Goal: Task Accomplishment & Management: Use online tool/utility

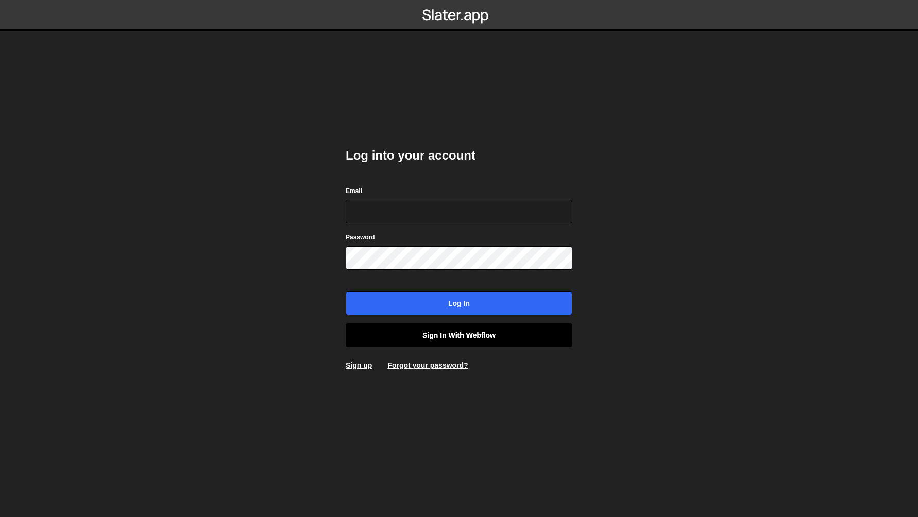
click at [428, 339] on link "Sign in with Webflow" at bounding box center [459, 336] width 227 height 24
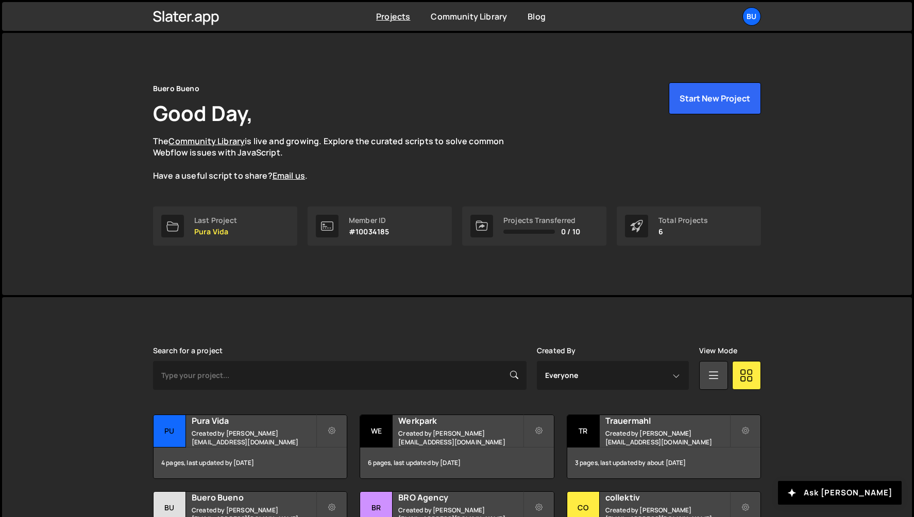
scroll to position [90, 0]
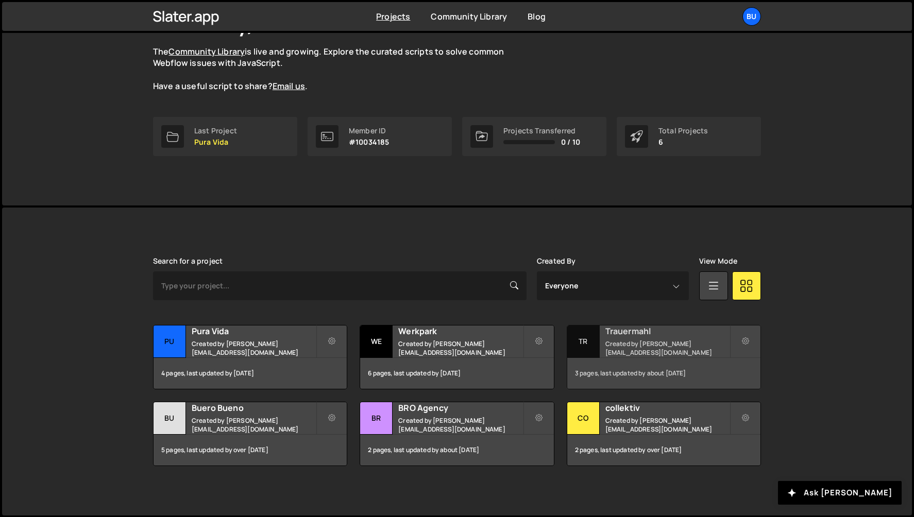
click at [619, 337] on h2 "Trauermahl" at bounding box center [668, 331] width 124 height 11
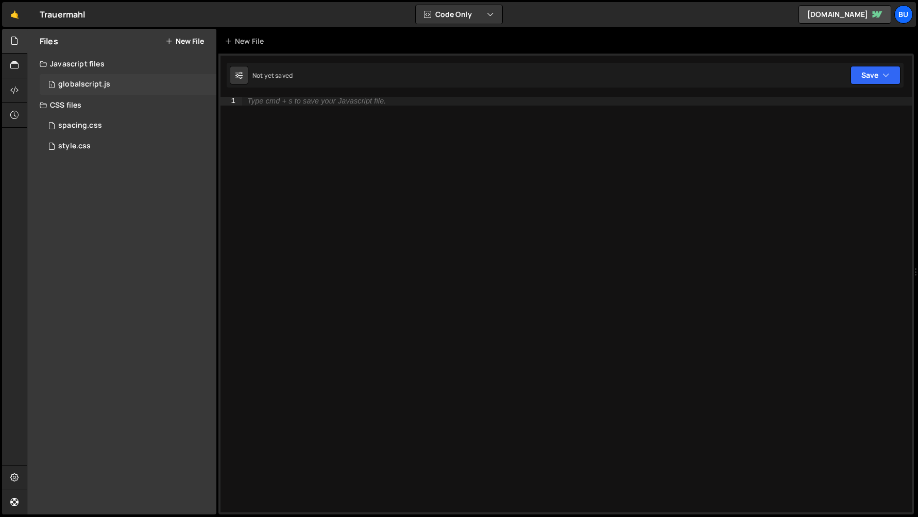
click at [91, 83] on div "globalscript.js" at bounding box center [84, 84] width 52 height 9
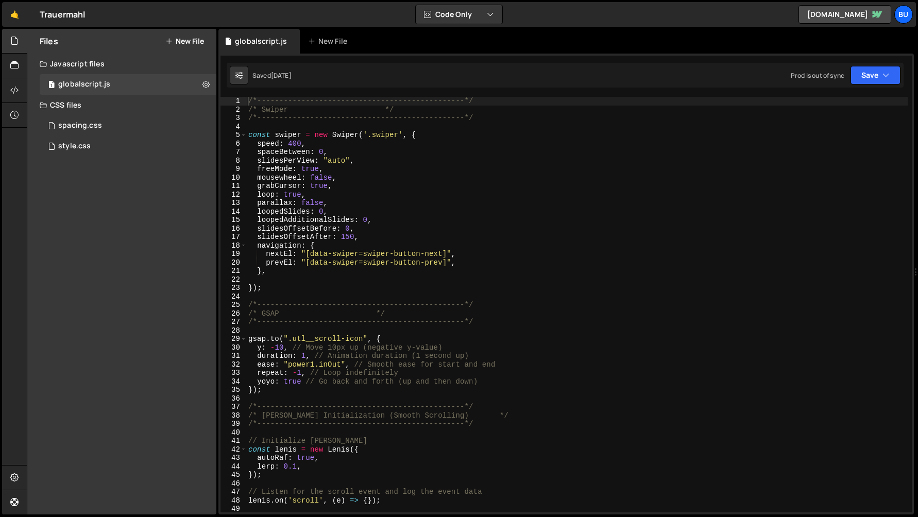
scroll to position [15773, 0]
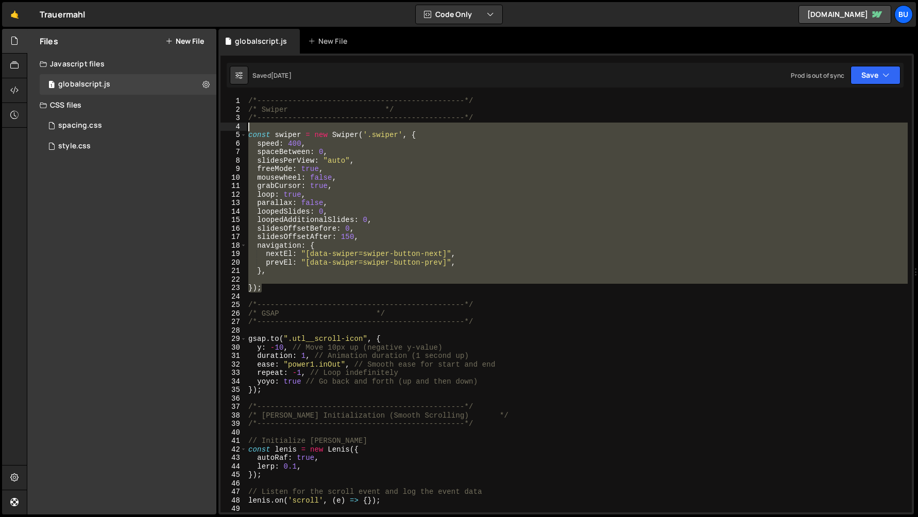
drag, startPoint x: 268, startPoint y: 289, endPoint x: 240, endPoint y: 129, distance: 162.3
click at [240, 129] on div "}); 1 2 3 4 5 6 7 8 9 10 11 12 13 14 15 16 17 18 19 20 21 22 23 24 25 26 27 28 …" at bounding box center [567, 305] width 692 height 416
click at [375, 230] on div "/*-----------------------------------------------*/ /* Swiper */ /*------------…" at bounding box center [577, 305] width 662 height 416
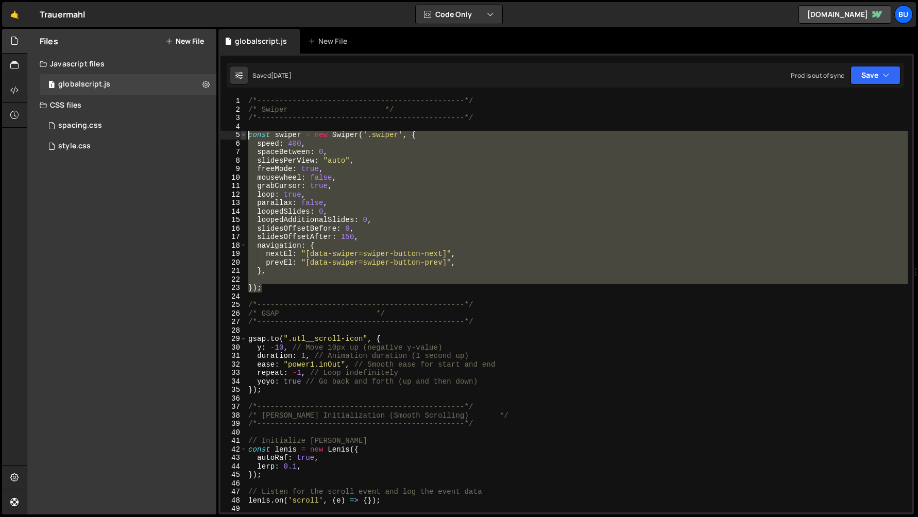
drag, startPoint x: 267, startPoint y: 291, endPoint x: 242, endPoint y: 138, distance: 155.7
click at [242, 138] on div "slidesOffsetBefore: 0, 1 2 3 4 5 6 7 8 9 10 11 12 13 14 15 16 17 18 19 20 21 22…" at bounding box center [567, 305] width 692 height 416
type textarea "const swiper = new Swiper('.swiper', { speed: 400,"
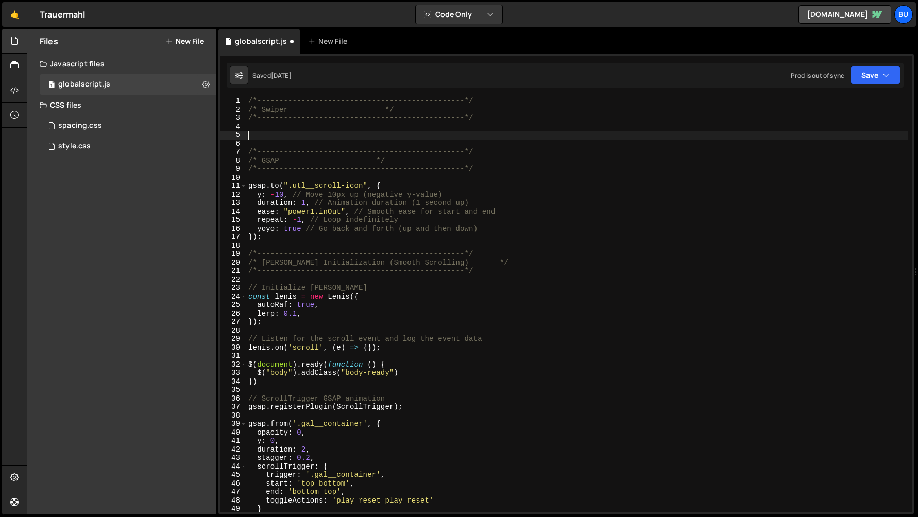
click at [378, 139] on div "/*-----------------------------------------------*/ /* Swiper */ /*------------…" at bounding box center [577, 313] width 662 height 433
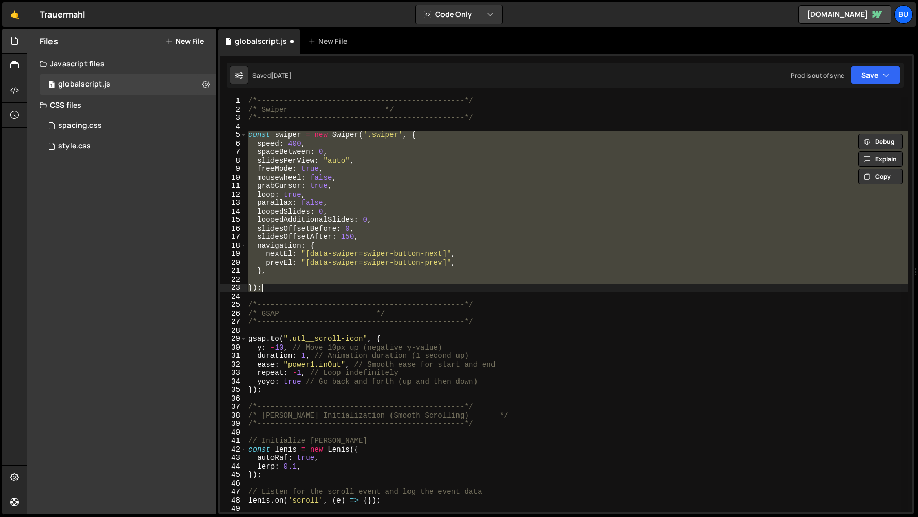
click at [381, 194] on div "/*-----------------------------------------------*/ /* Swiper */ /*------------…" at bounding box center [577, 305] width 662 height 416
type textarea "loop: true,"
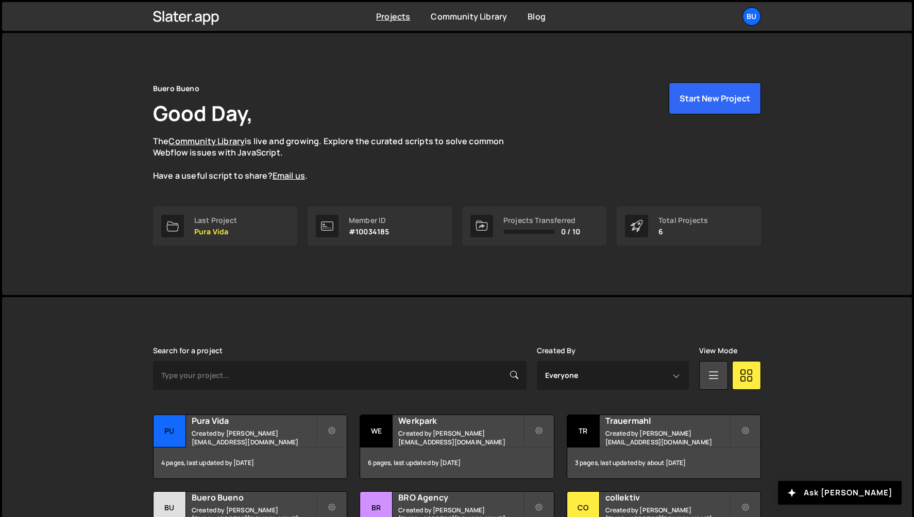
scroll to position [90, 0]
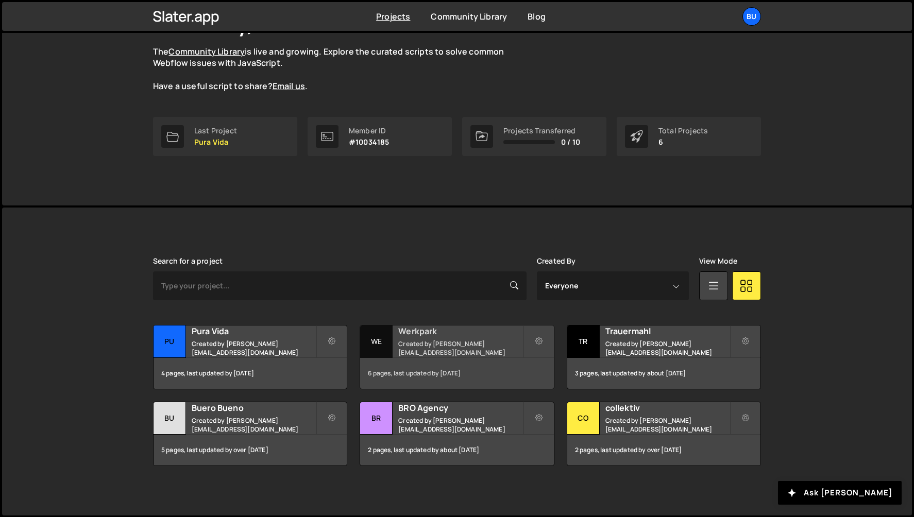
click at [423, 343] on div "Werkpark Created by janlindauer@unoduo.ch" at bounding box center [456, 342] width 193 height 32
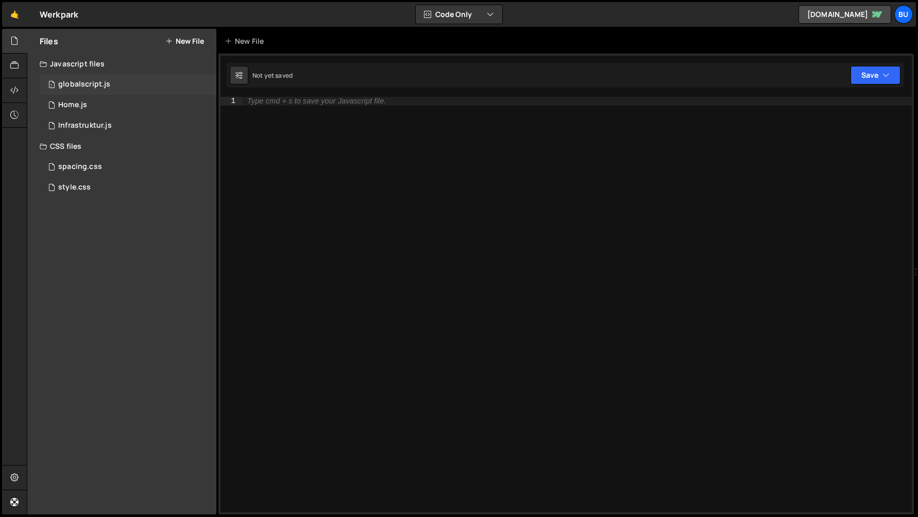
click at [82, 88] on div "globalscript.js" at bounding box center [84, 84] width 52 height 9
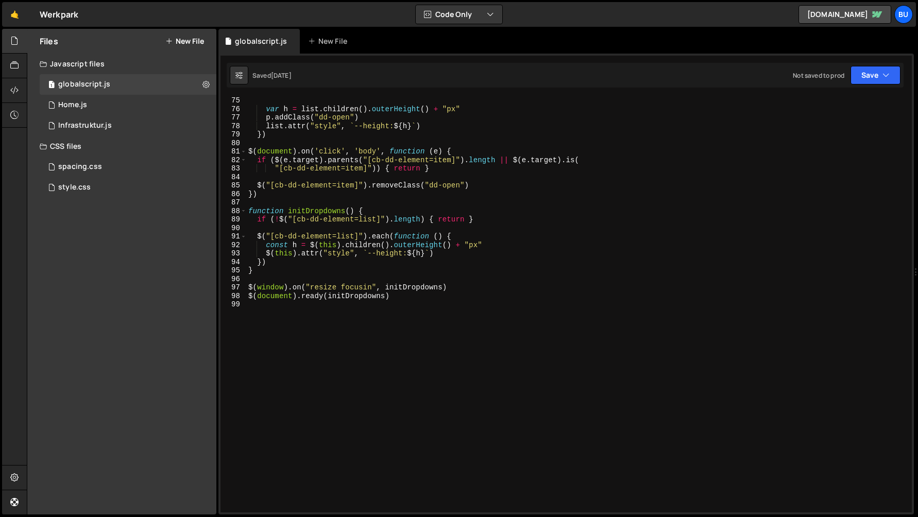
scroll to position [630, 0]
click at [308, 354] on div "var h = list . children ( ) . outerHeight ( ) + "px" p . addClass ( "dd-open" )…" at bounding box center [577, 312] width 662 height 433
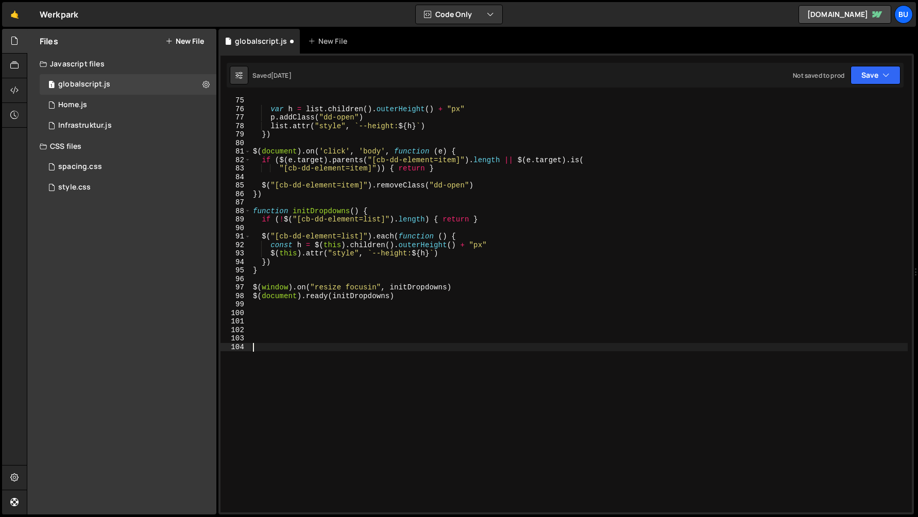
paste textarea "});"
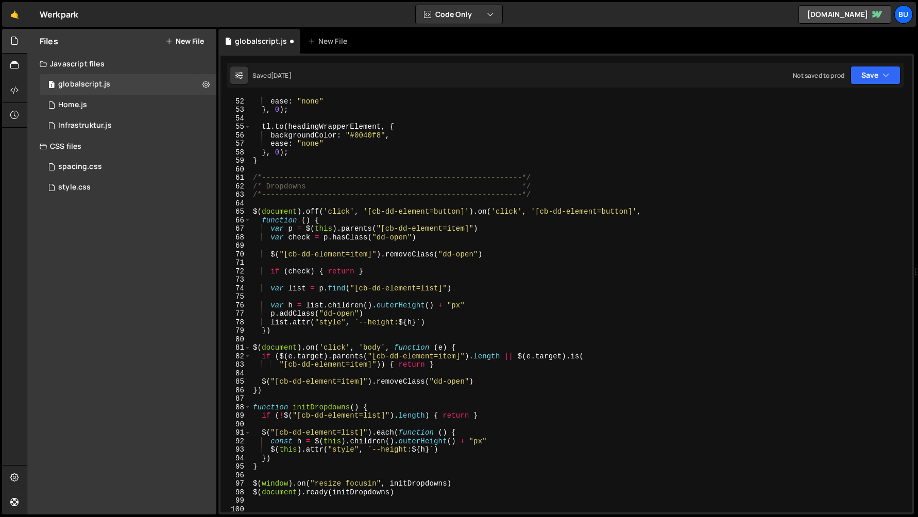
scroll to position [433, 0]
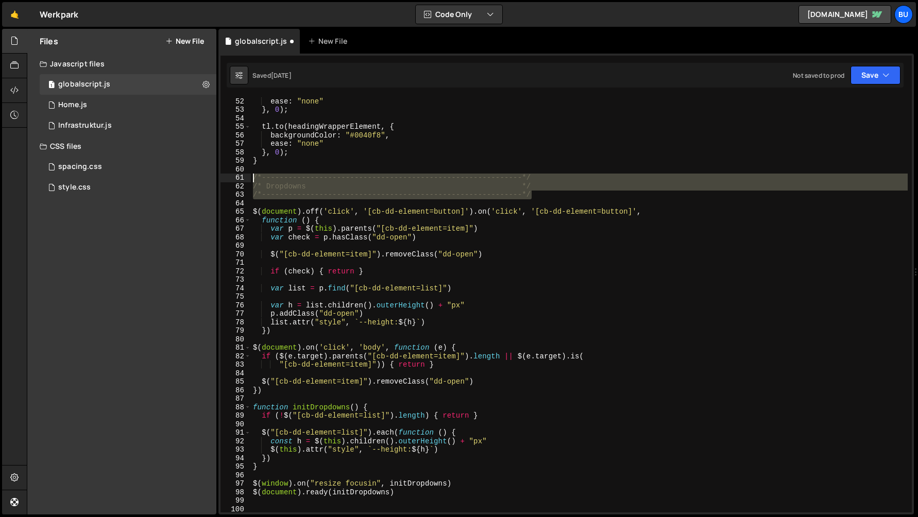
drag, startPoint x: 536, startPoint y: 192, endPoint x: 224, endPoint y: 178, distance: 312.1
click at [224, 178] on div "}); 51 52 53 54 55 56 57 58 59 60 61 62 63 64 65 66 67 68 69 70 71 72 73 74 75 …" at bounding box center [567, 305] width 692 height 416
type textarea "/*-----------------------------------------------------------*/ /* Dropdowns */"
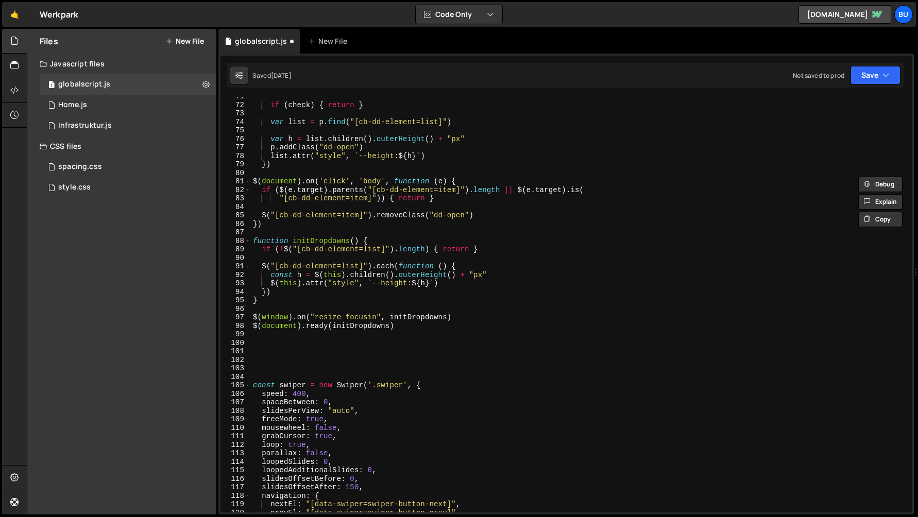
scroll to position [614, 0]
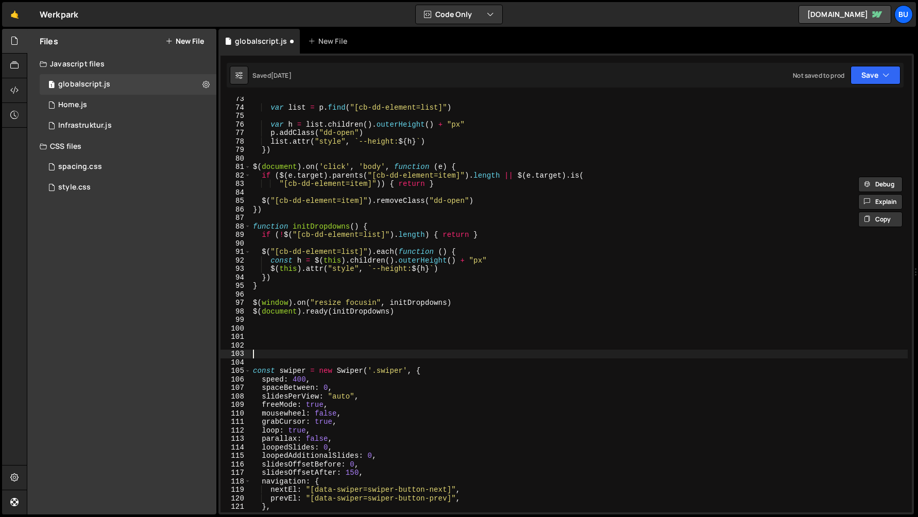
click at [303, 350] on div "var list = p . find ( "[cb-dd-element=list]" ) var h = list . children ( ) . ou…" at bounding box center [579, 311] width 657 height 433
paste textarea "/*-----------------------------------------------------------*/"
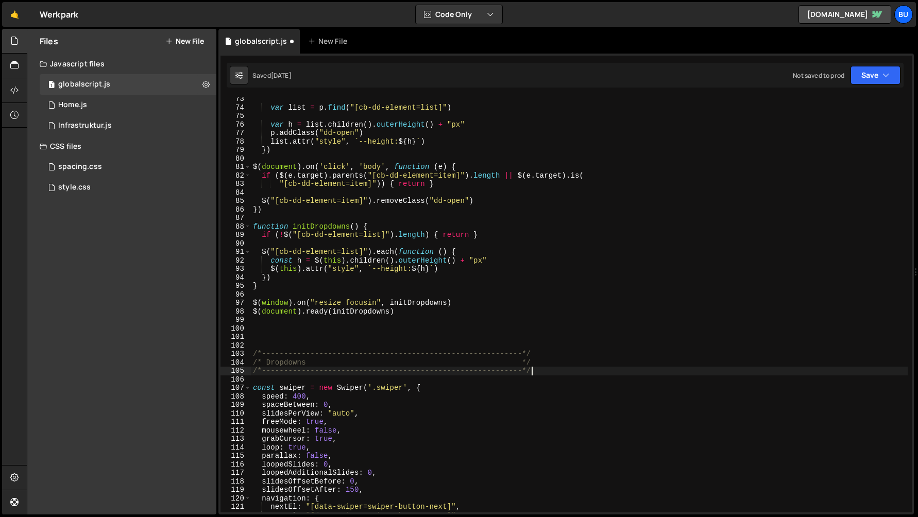
scroll to position [614, 0]
click at [282, 361] on div "var list = p . find ( "[cb-dd-element=list]" ) var h = list . children ( ) . ou…" at bounding box center [579, 311] width 657 height 433
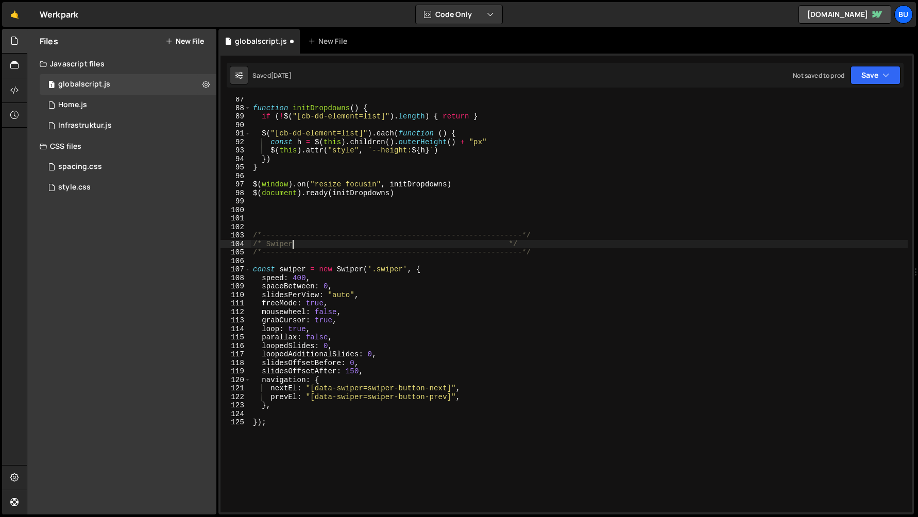
scroll to position [851, 0]
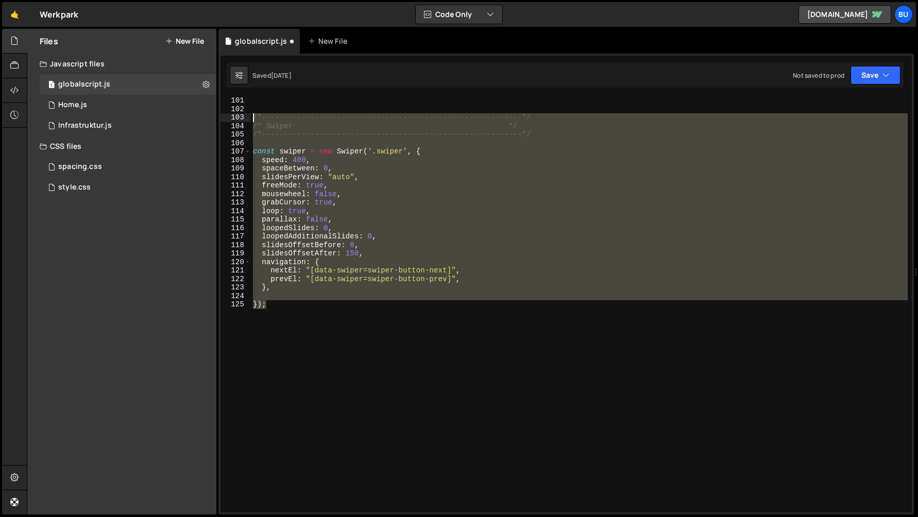
drag, startPoint x: 244, startPoint y: 305, endPoint x: 229, endPoint y: 126, distance: 179.0
click at [224, 116] on div "/* Swiper */ 101 102 103 104 105 106 107 108 109 110 111 112 113 114 115 116 11…" at bounding box center [567, 305] width 692 height 416
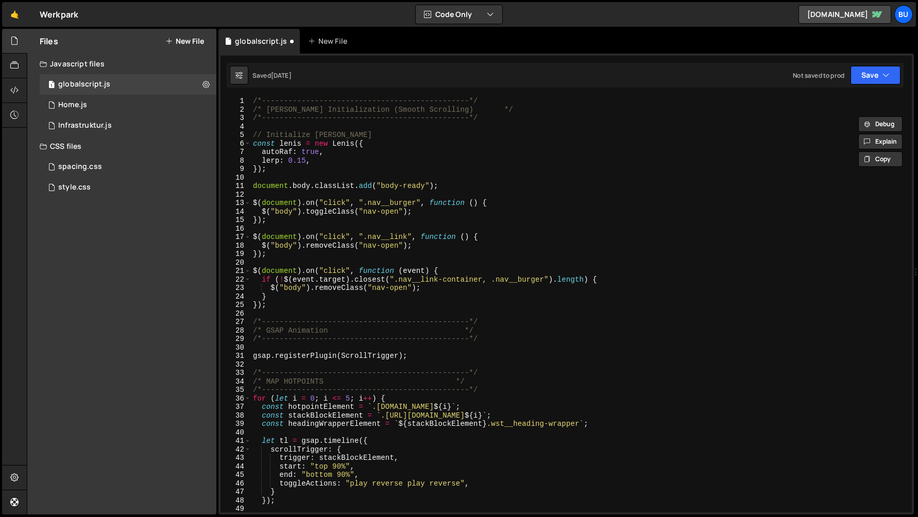
scroll to position [0, 0]
click at [267, 94] on div "1 Type cmd + s to save your Javascript file. הההההההההההההההההההההההההההההההההה…" at bounding box center [567, 284] width 696 height 461
click at [254, 100] on div "/*-----------------------------------------------*/ /* [PERSON_NAME] Initializa…" at bounding box center [579, 313] width 657 height 433
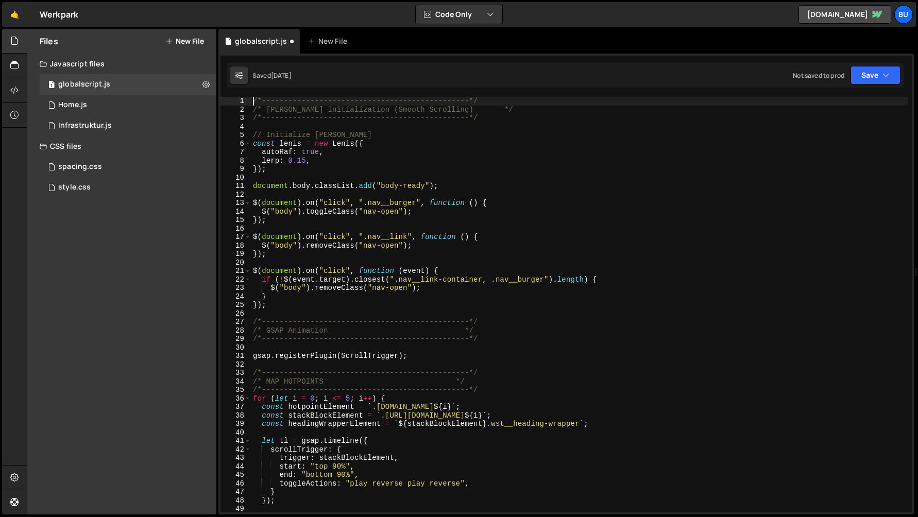
scroll to position [0, 1]
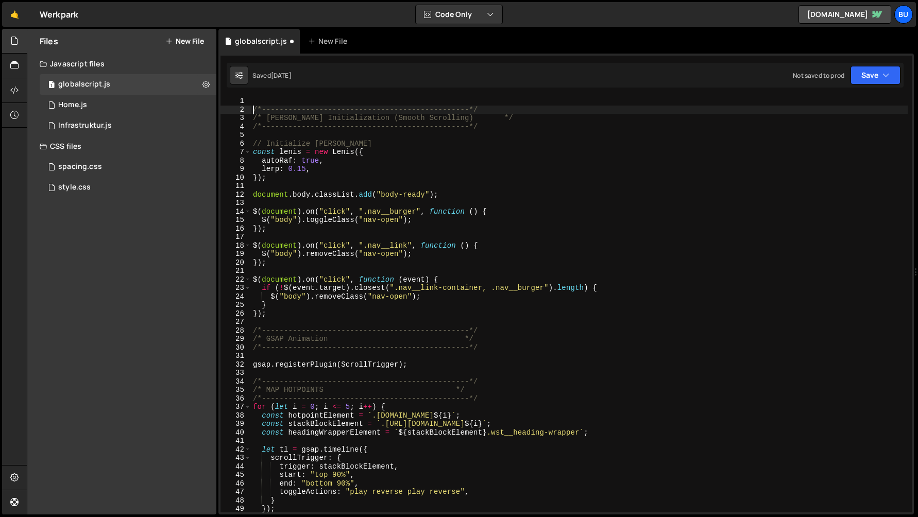
type textarea "/*-----------------------------------------------*/"
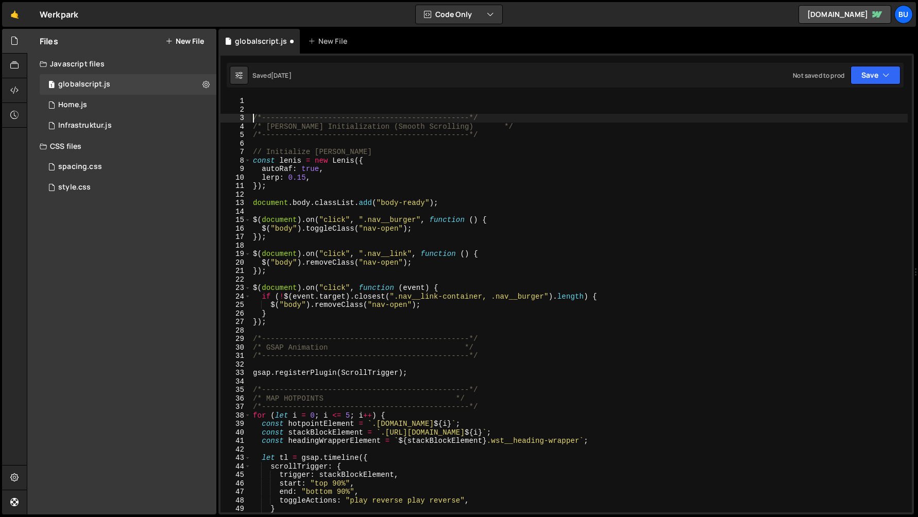
scroll to position [0, 0]
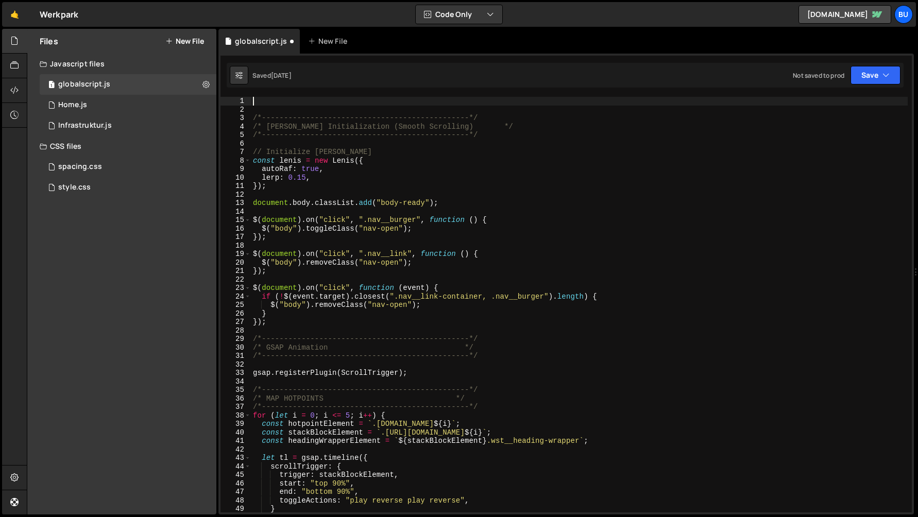
paste textarea "});"
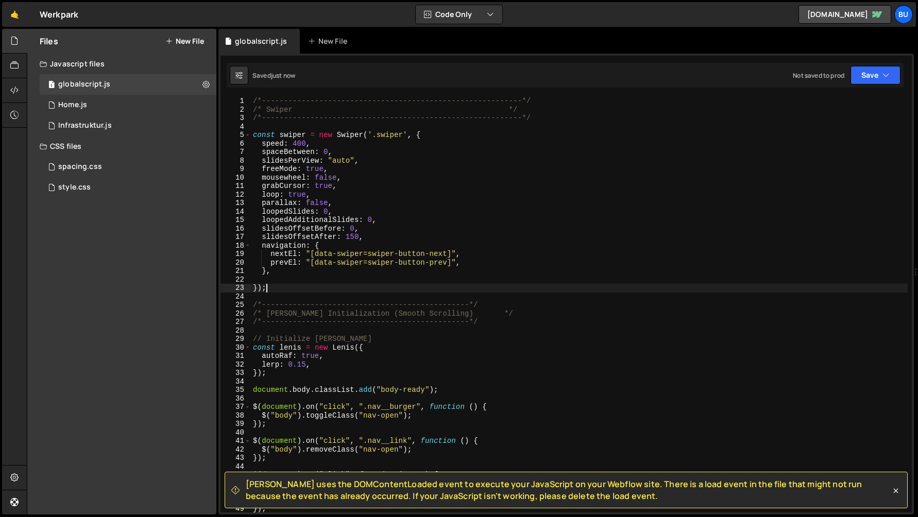
type textarea "});"
click at [291, 282] on div "/*-----------------------------------------------------------*/ /* Swiper */ /*…" at bounding box center [579, 313] width 657 height 433
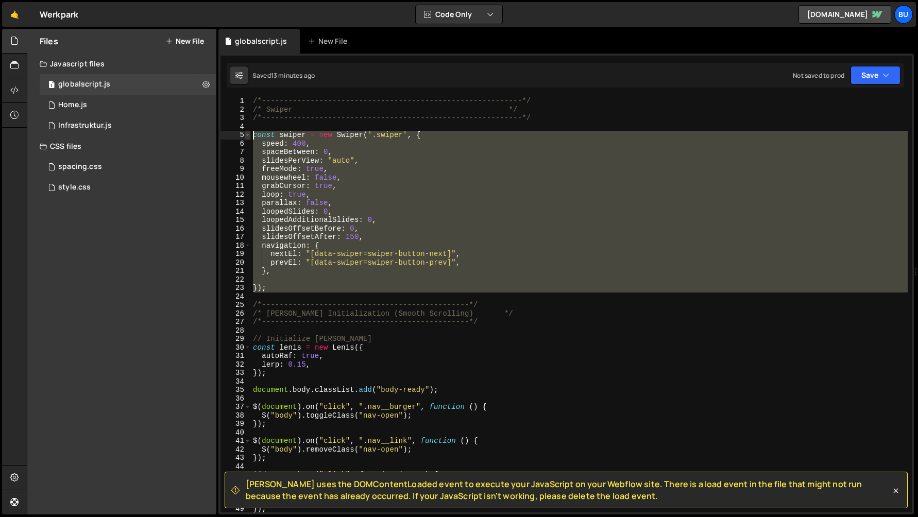
drag, startPoint x: 276, startPoint y: 293, endPoint x: 247, endPoint y: 131, distance: 164.5
click at [247, 131] on div "1 2 3 4 5 6 7 8 9 10 11 12 13 14 15 16 17 18 19 20 21 22 23 24 25 26 27 28 29 3…" at bounding box center [567, 305] width 692 height 416
paste textarea "}"
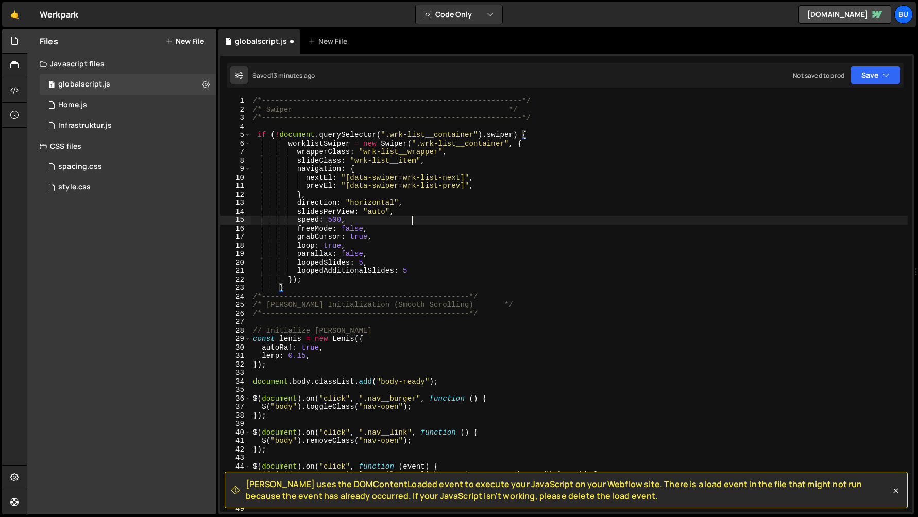
click at [412, 220] on div "/*-----------------------------------------------------------*/ /* Swiper */ /*…" at bounding box center [579, 313] width 657 height 433
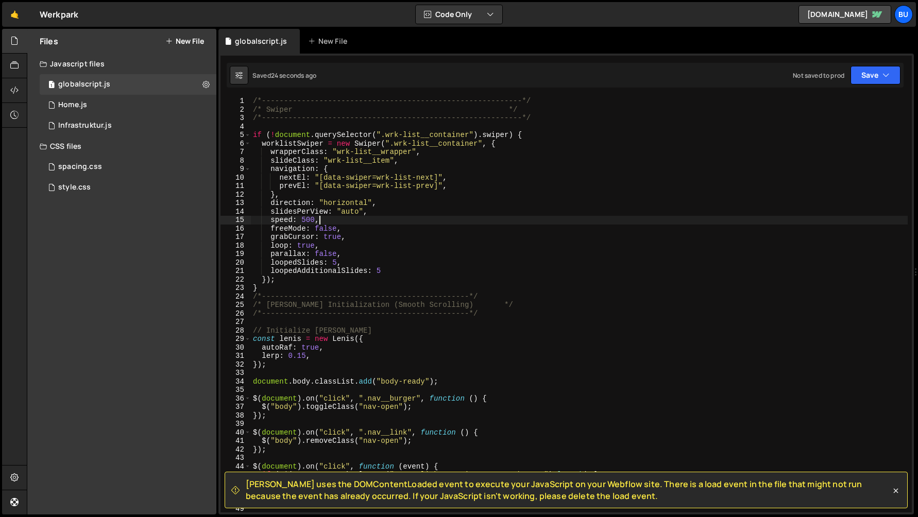
click at [395, 259] on div "/*-----------------------------------------------------------*/ /* Swiper */ /*…" at bounding box center [579, 313] width 657 height 433
click at [443, 141] on div "/*-----------------------------------------------------------*/ /* Swiper */ /*…" at bounding box center [579, 313] width 657 height 433
click at [433, 133] on div "/*-----------------------------------------------------------*/ /* Swiper */ /*…" at bounding box center [579, 313] width 657 height 433
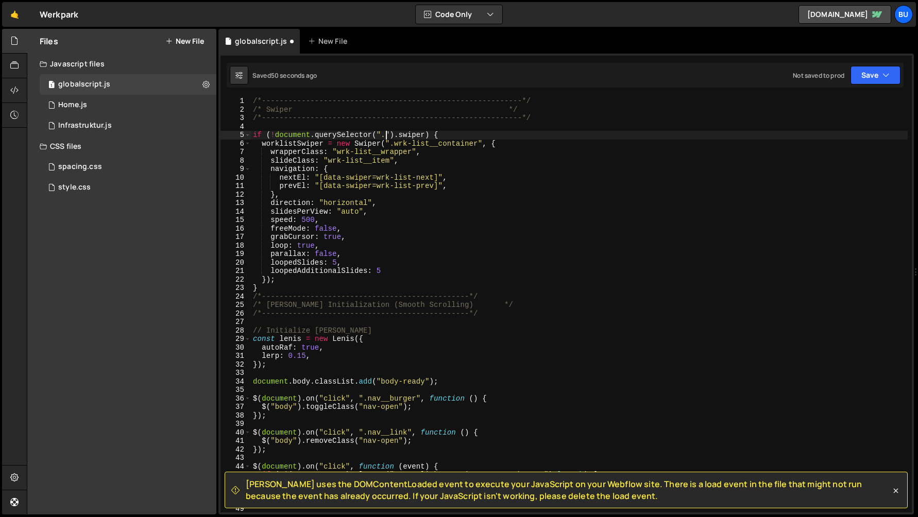
paste textarea "utl__insp__wrapper"
click at [447, 144] on div "/*-----------------------------------------------------------*/ /* Swiper */ /*…" at bounding box center [579, 313] width 657 height 433
click at [459, 145] on div "/*-----------------------------------------------------------*/ /* Swiper */ /*…" at bounding box center [579, 313] width 657 height 433
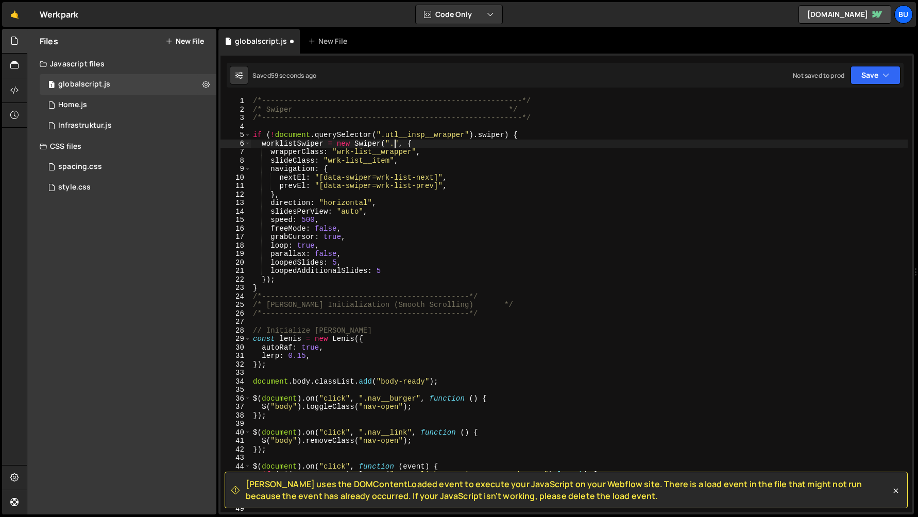
paste textarea "utl__insp__wrapper"
click at [367, 154] on div "/*-----------------------------------------------------------*/ /* Swiper */ /*…" at bounding box center [579, 313] width 657 height 433
click at [393, 154] on div "/*-----------------------------------------------------------*/ /* Swiper */ /*…" at bounding box center [579, 305] width 657 height 416
drag, startPoint x: 412, startPoint y: 150, endPoint x: 337, endPoint y: 151, distance: 74.7
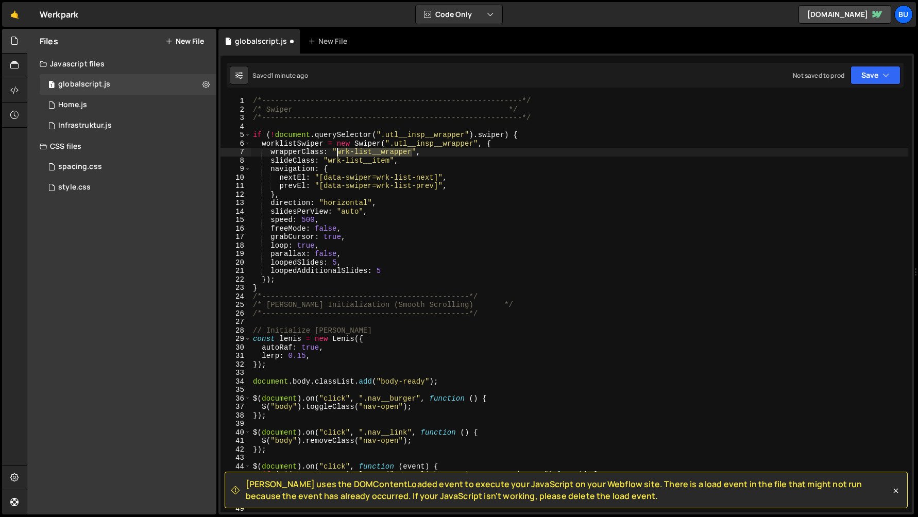
click at [337, 151] on div "/*-----------------------------------------------------------*/ /* Swiper */ /*…" at bounding box center [579, 313] width 657 height 433
click at [380, 150] on div "/*-----------------------------------------------------------*/ /* Swiper */ /*…" at bounding box center [579, 305] width 657 height 416
click at [380, 150] on div "/*-----------------------------------------------------------*/ /* Swiper */ /*…" at bounding box center [579, 313] width 657 height 433
paste textarea "utl__insp__wrapper"
click at [377, 160] on div "/*-----------------------------------------------------------*/ /* Swiper */ /*…" at bounding box center [579, 313] width 657 height 433
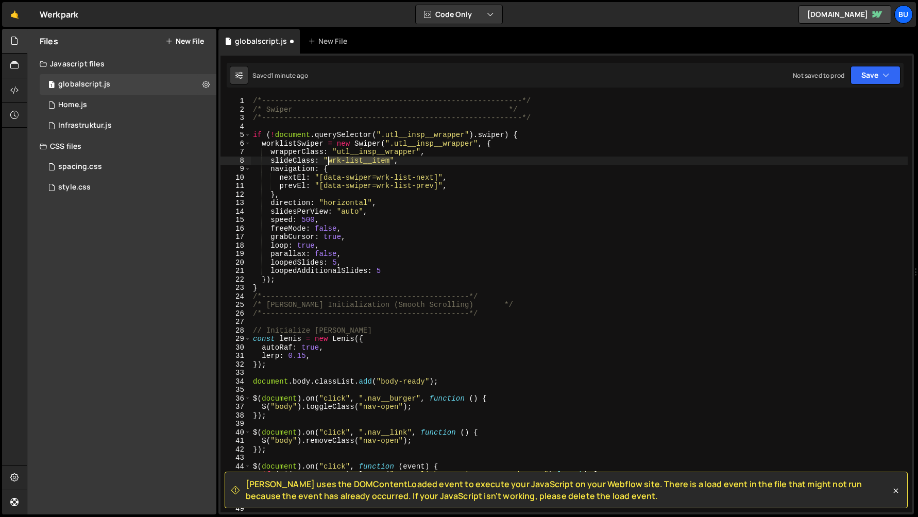
drag, startPoint x: 390, startPoint y: 158, endPoint x: 329, endPoint y: 158, distance: 60.3
click at [329, 158] on div "/*-----------------------------------------------------------*/ /* Swiper */ /*…" at bounding box center [579, 313] width 657 height 433
click at [422, 167] on div "/*-----------------------------------------------------------*/ /* Swiper */ /*…" at bounding box center [579, 313] width 657 height 433
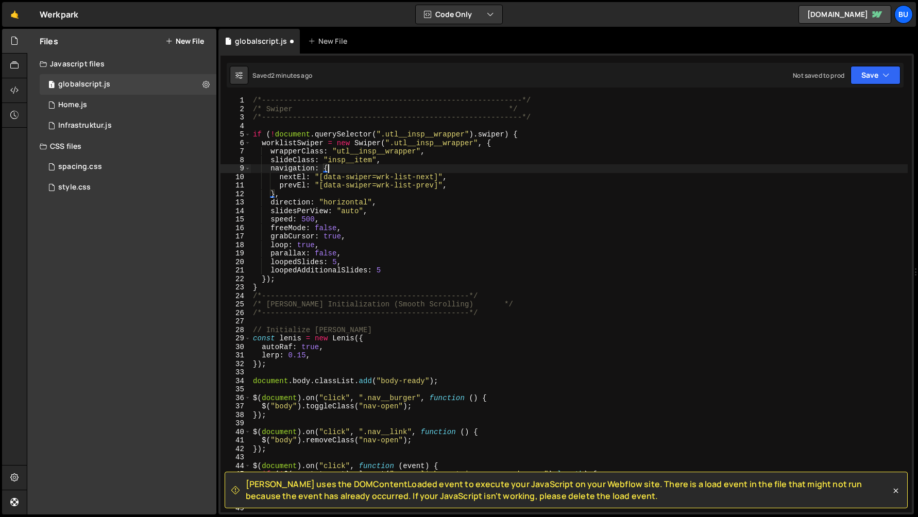
click at [446, 132] on div "/*-----------------------------------------------------------*/ /* Swiper */ /*…" at bounding box center [579, 312] width 657 height 433
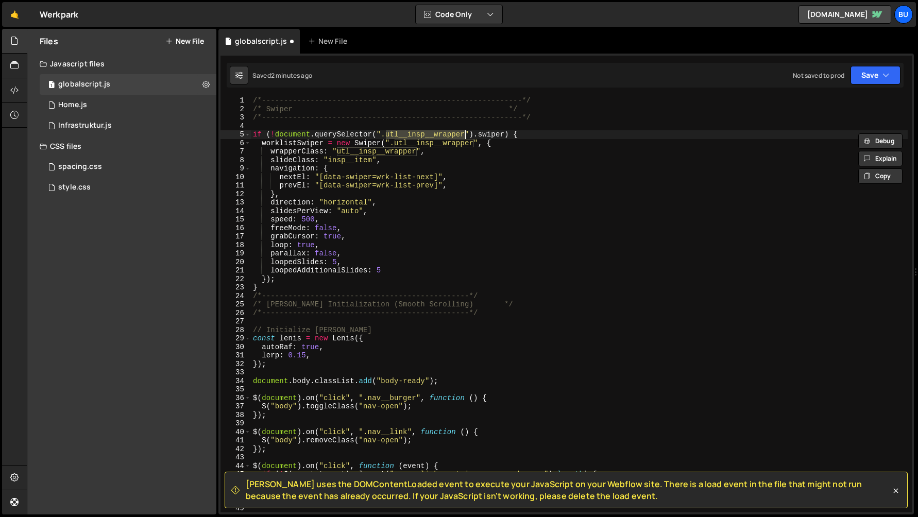
click at [439, 132] on div "/*-----------------------------------------------------------*/ /* Swiper */ /*…" at bounding box center [579, 305] width 657 height 416
click at [439, 132] on div "/*-----------------------------------------------------------*/ /* Swiper */ /*…" at bounding box center [579, 312] width 657 height 433
click at [450, 134] on div "/*-----------------------------------------------------------*/ /* Swiper */ /*…" at bounding box center [579, 305] width 657 height 416
click at [463, 133] on div "/*-----------------------------------------------------------*/ /* Swiper */ /*…" at bounding box center [579, 312] width 657 height 433
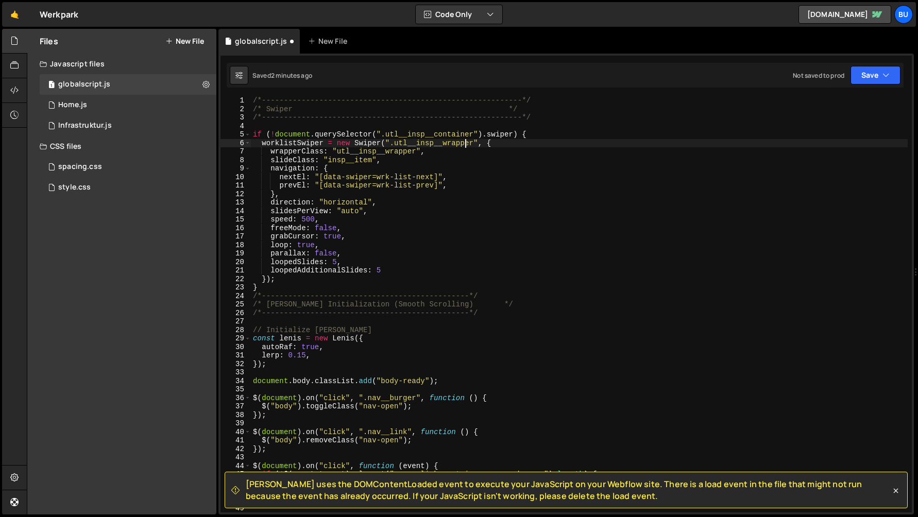
click at [467, 144] on div "/*-----------------------------------------------------------*/ /* Swiper */ /*…" at bounding box center [579, 312] width 657 height 433
click at [510, 175] on div "/*-----------------------------------------------------------*/ /* Swiper */ /*…" at bounding box center [579, 312] width 657 height 433
click at [398, 237] on div "/*-----------------------------------------------------------*/ /* Swiper */ /*…" at bounding box center [579, 312] width 657 height 433
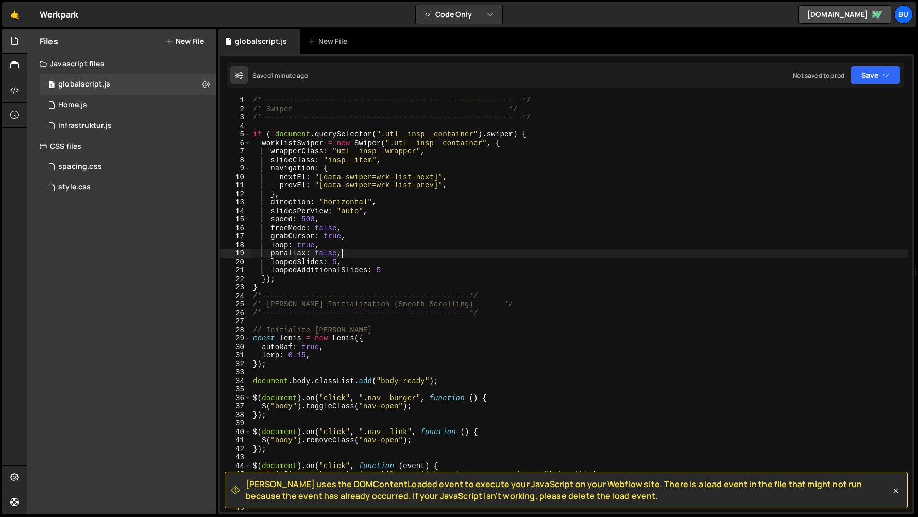
click at [429, 250] on div "/*-----------------------------------------------------------*/ /* Swiper */ /*…" at bounding box center [579, 312] width 657 height 433
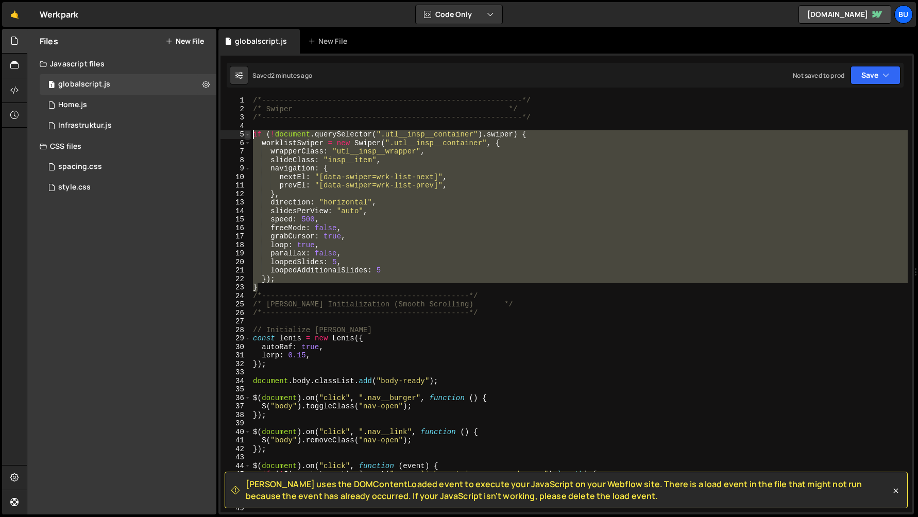
drag, startPoint x: 270, startPoint y: 287, endPoint x: 249, endPoint y: 132, distance: 156.4
click at [249, 132] on div "parallax: false, 1 2 3 4 5 6 7 8 9 10 11 12 13 14 15 16 17 18 19 20 21 22 23 24…" at bounding box center [567, 305] width 692 height 416
type textarea "if (!document.querySelector(".utl__insp__container").swiper) { worklistSwiper =…"
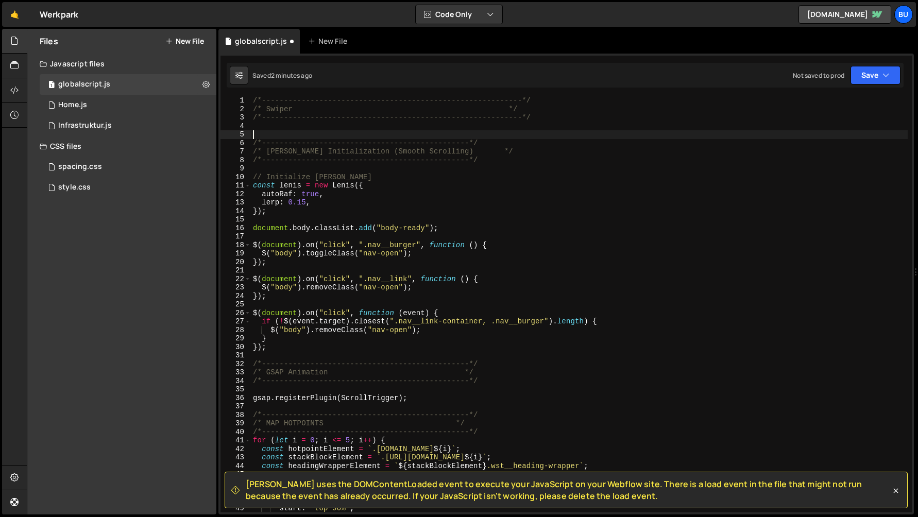
scroll to position [0, 0]
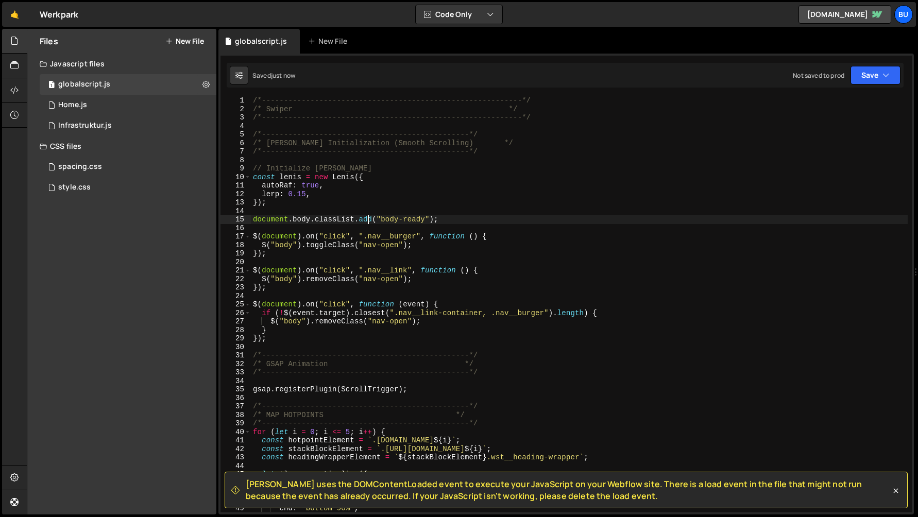
click at [370, 216] on div "/*-----------------------------------------------------------*/ /* Swiper */ /*…" at bounding box center [579, 312] width 657 height 433
type textarea "document.body.classList.add("body-ready");"
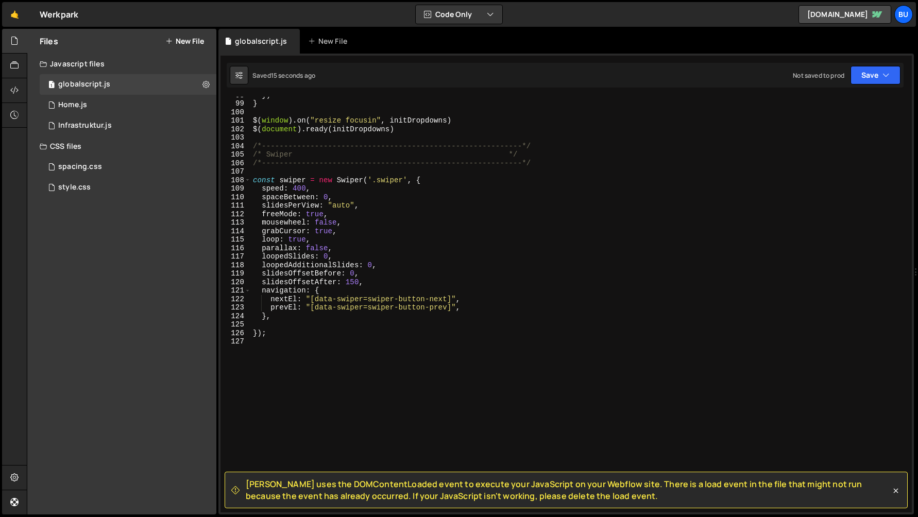
scroll to position [831, 0]
click at [295, 339] on div "}) } $ ( window ) . on ( "resize focusin" , initDropdowns ) $ ( document ) . re…" at bounding box center [579, 307] width 657 height 433
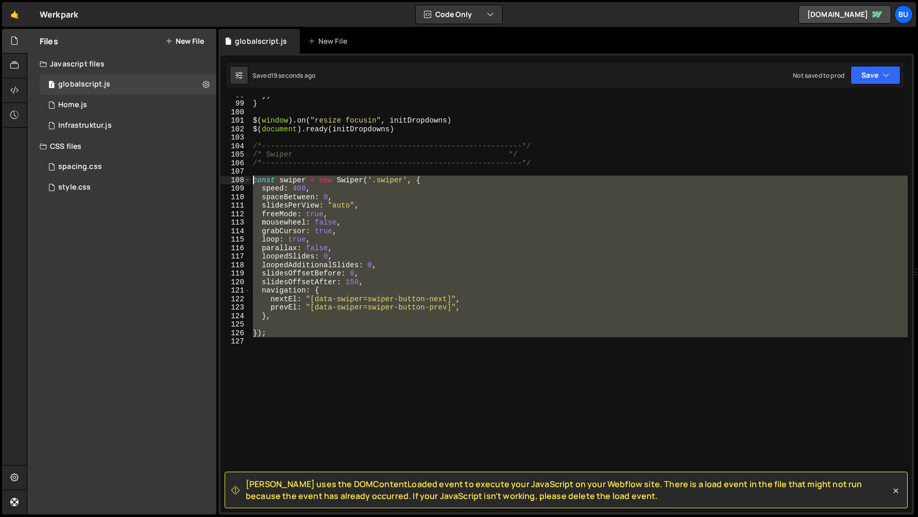
drag, startPoint x: 251, startPoint y: 342, endPoint x: 243, endPoint y: 178, distance: 164.1
click at [243, 178] on div "98 99 100 101 102 103 104 105 106 107 108 109 110 111 112 113 114 115 116 117 1…" at bounding box center [567, 305] width 692 height 416
type textarea "const swiper = new Swiper('.swiper', { speed: 400,"
click at [283, 351] on div "}) } $ ( window ) . on ( "resize focusin" , initDropdowns ) $ ( document ) . re…" at bounding box center [579, 305] width 657 height 416
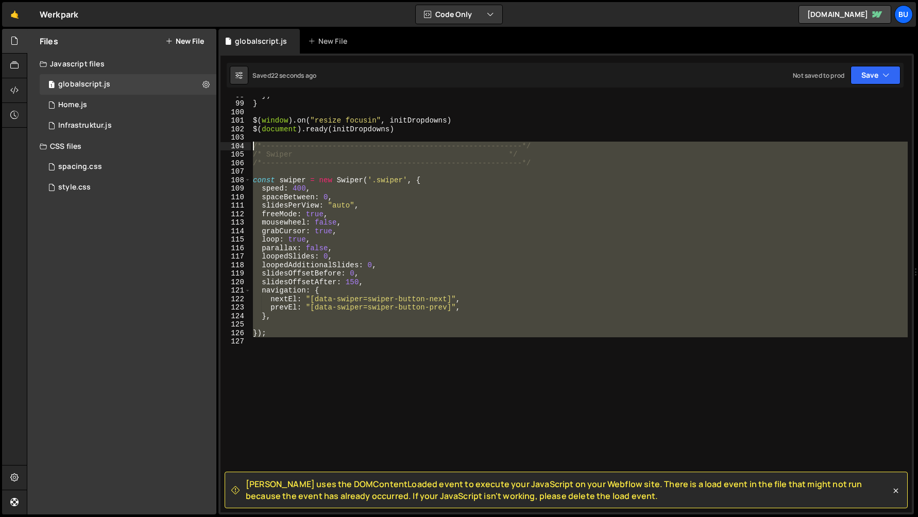
drag, startPoint x: 281, startPoint y: 348, endPoint x: 237, endPoint y: 146, distance: 207.2
click at [237, 146] on div "98 99 100 101 102 103 104 105 106 107 108 109 110 111 112 113 114 115 116 117 1…" at bounding box center [567, 305] width 692 height 416
type textarea "/*-----------------------------------------------------------*/ /* Swiper */"
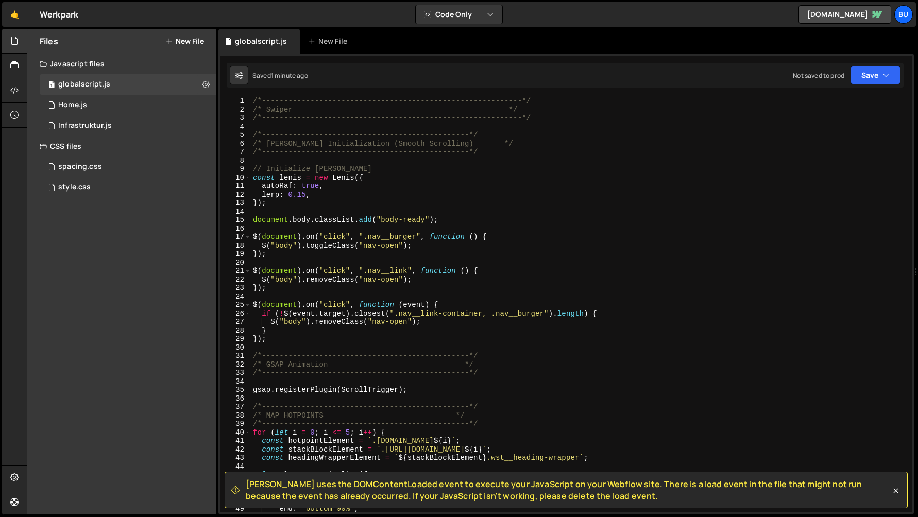
scroll to position [0, 0]
click at [349, 122] on div "/*-----------------------------------------------------------*/ /* Swiper */ /*…" at bounding box center [579, 313] width 657 height 433
type textarea "/*-----------------------------------------------------------*/"
click at [348, 125] on div "/*-----------------------------------------------------------*/ /* Swiper */ /*…" at bounding box center [579, 313] width 657 height 433
